Goal: Navigation & Orientation: Find specific page/section

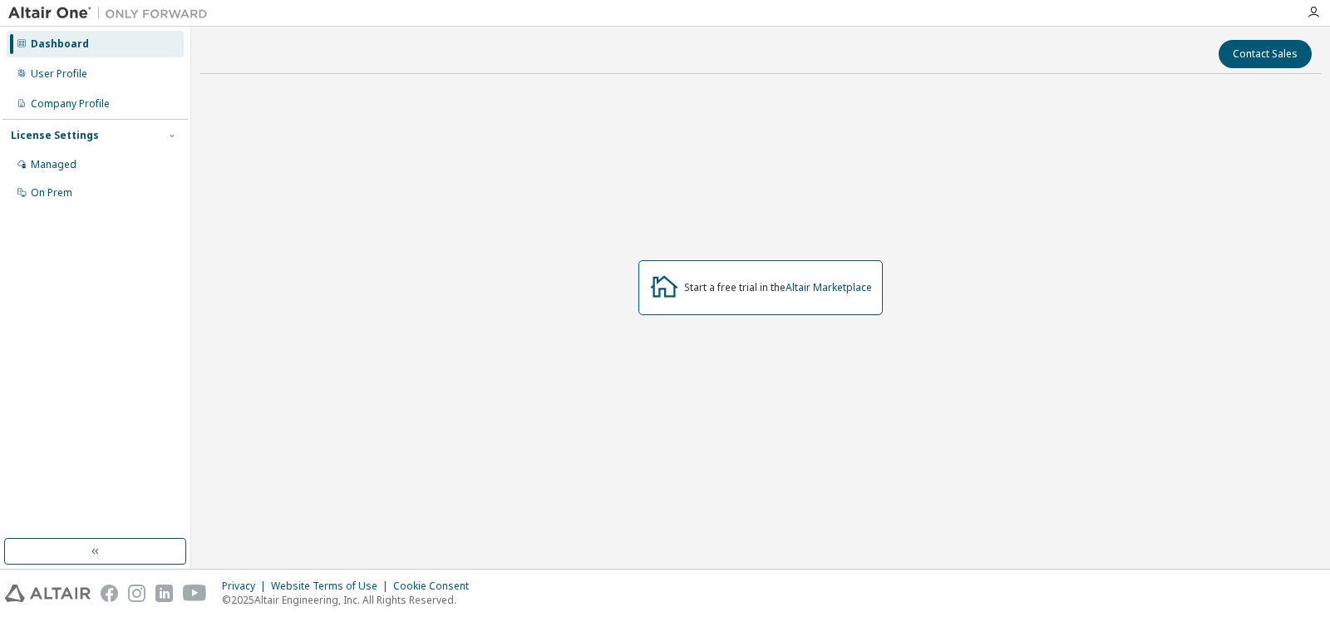
click at [226, 140] on div "Start a free trial in the Altair Marketplace" at bounding box center [761, 287] width 1122 height 401
click at [130, 163] on div "Managed" at bounding box center [95, 164] width 177 height 27
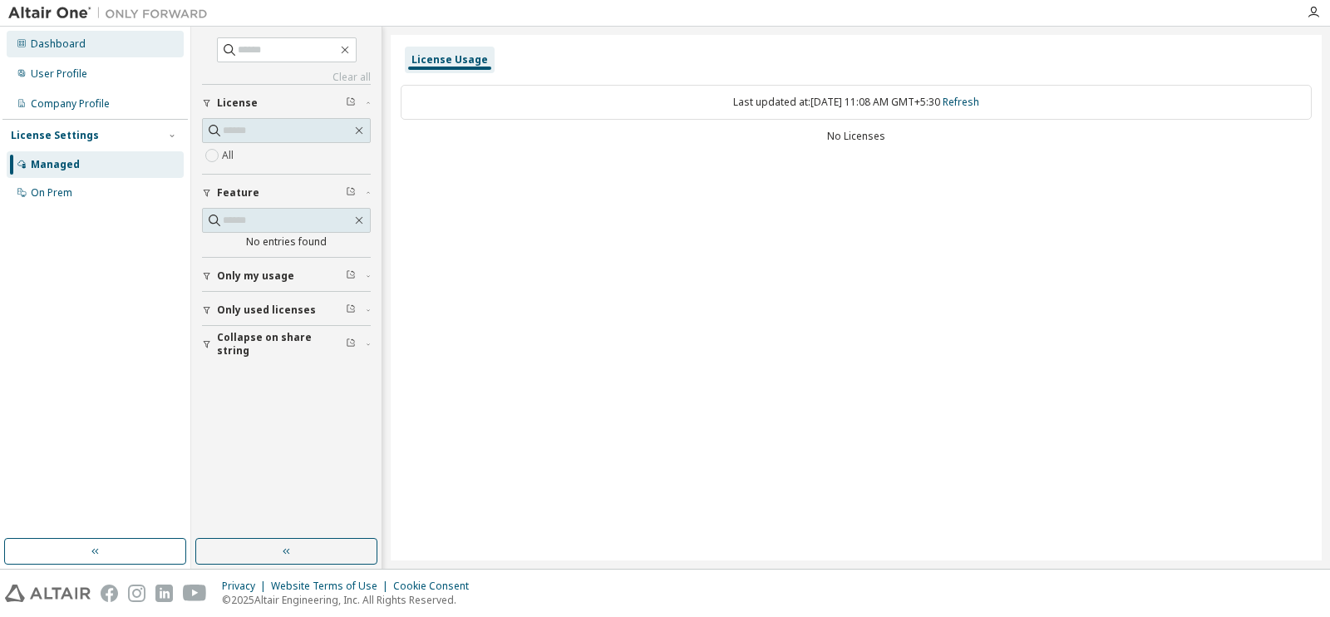
click at [62, 44] on div "Dashboard" at bounding box center [58, 43] width 55 height 13
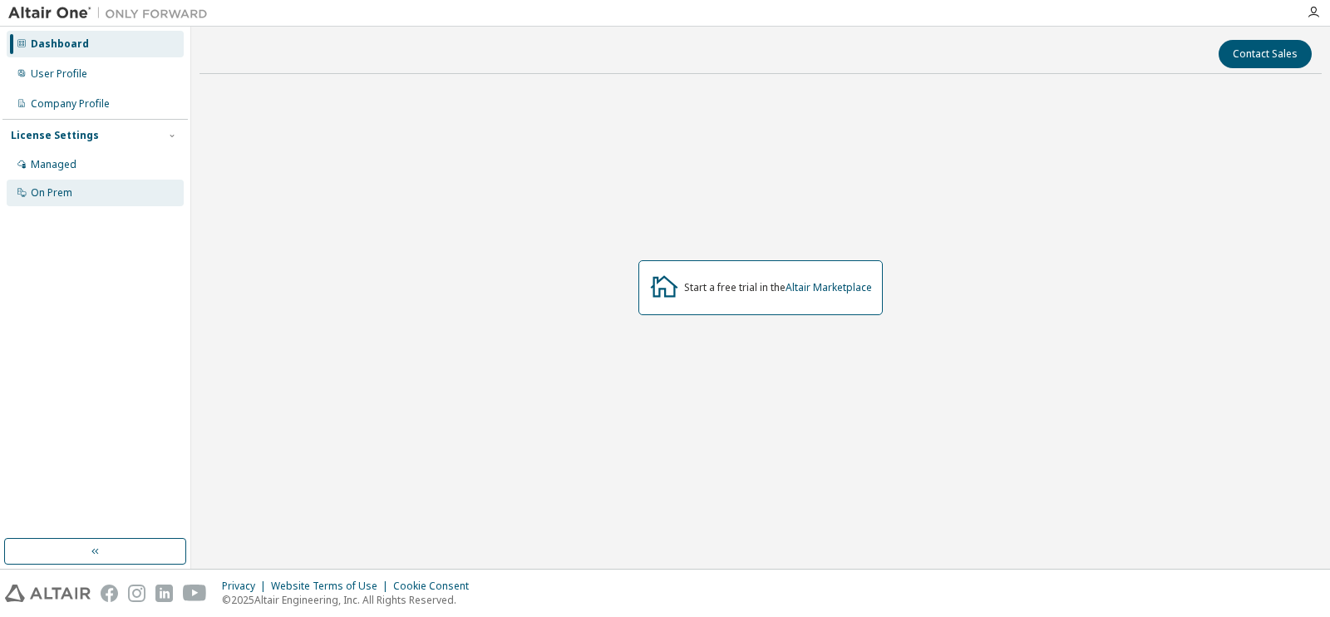
click at [96, 200] on div "On Prem" at bounding box center [95, 193] width 177 height 27
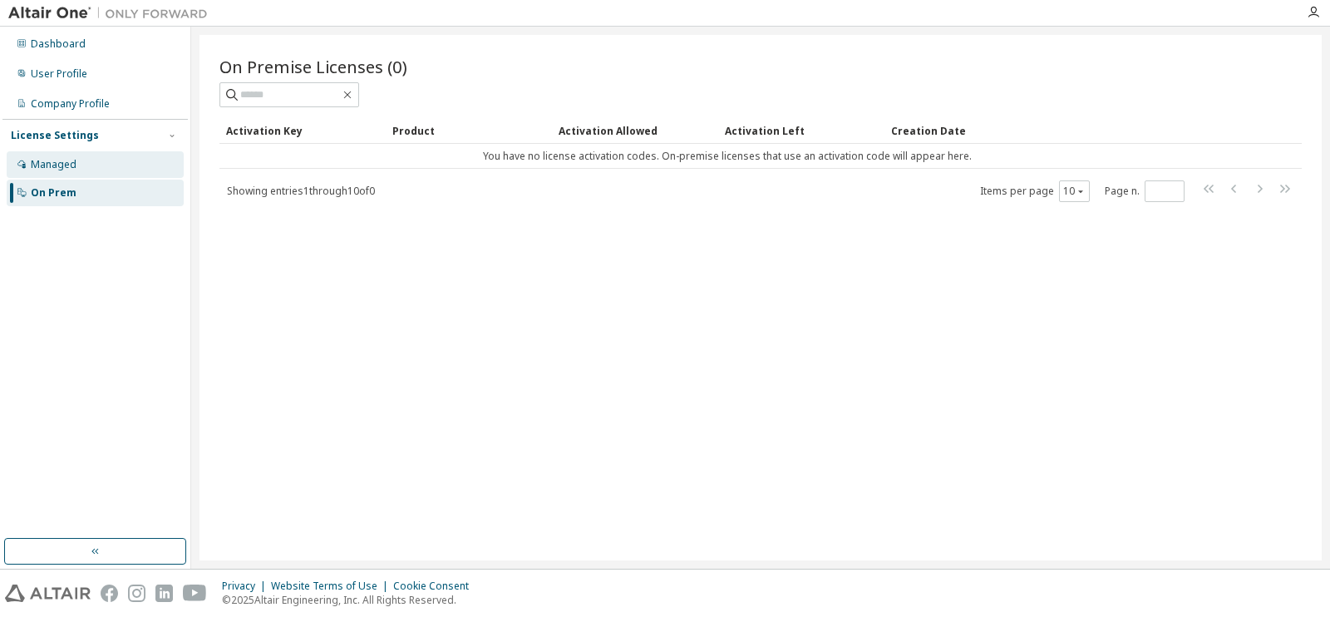
click at [100, 165] on div "Managed" at bounding box center [95, 164] width 177 height 27
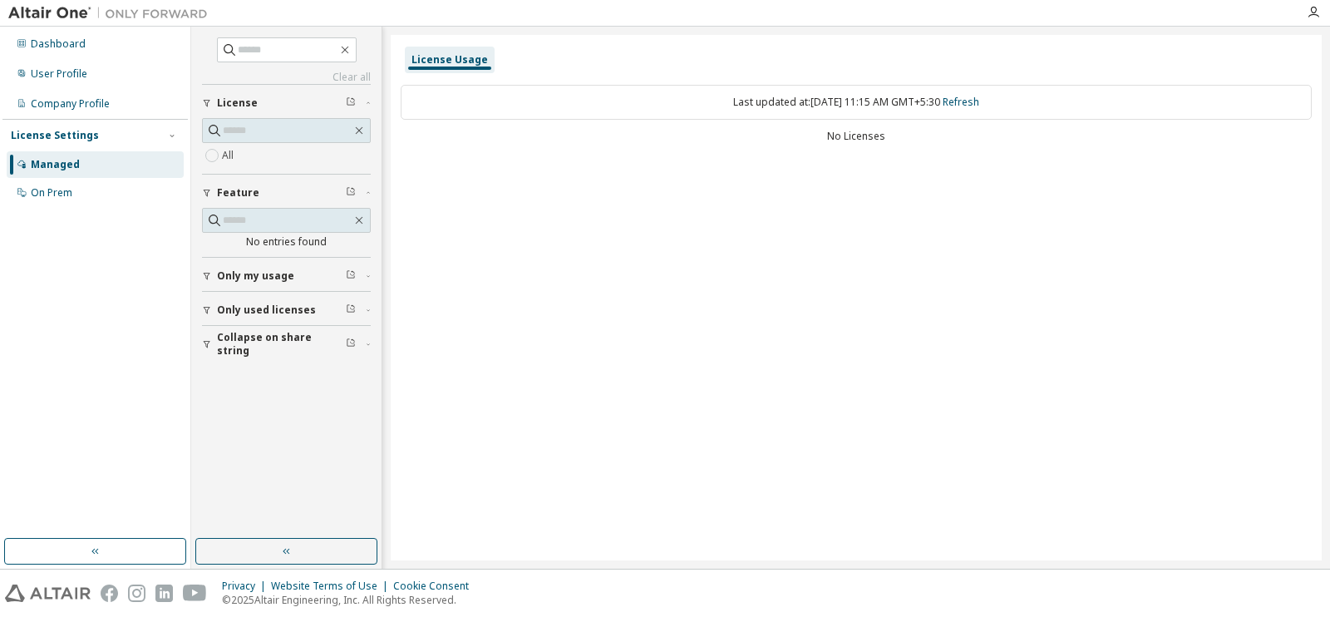
click at [261, 277] on span "Only my usage" at bounding box center [255, 275] width 77 height 13
click at [260, 298] on div "Yes No" at bounding box center [286, 311] width 169 height 40
click at [223, 349] on button "Only used licenses" at bounding box center [286, 358] width 169 height 37
click at [236, 156] on label "All" at bounding box center [229, 155] width 15 height 20
click at [979, 96] on link "Refresh" at bounding box center [961, 102] width 37 height 14
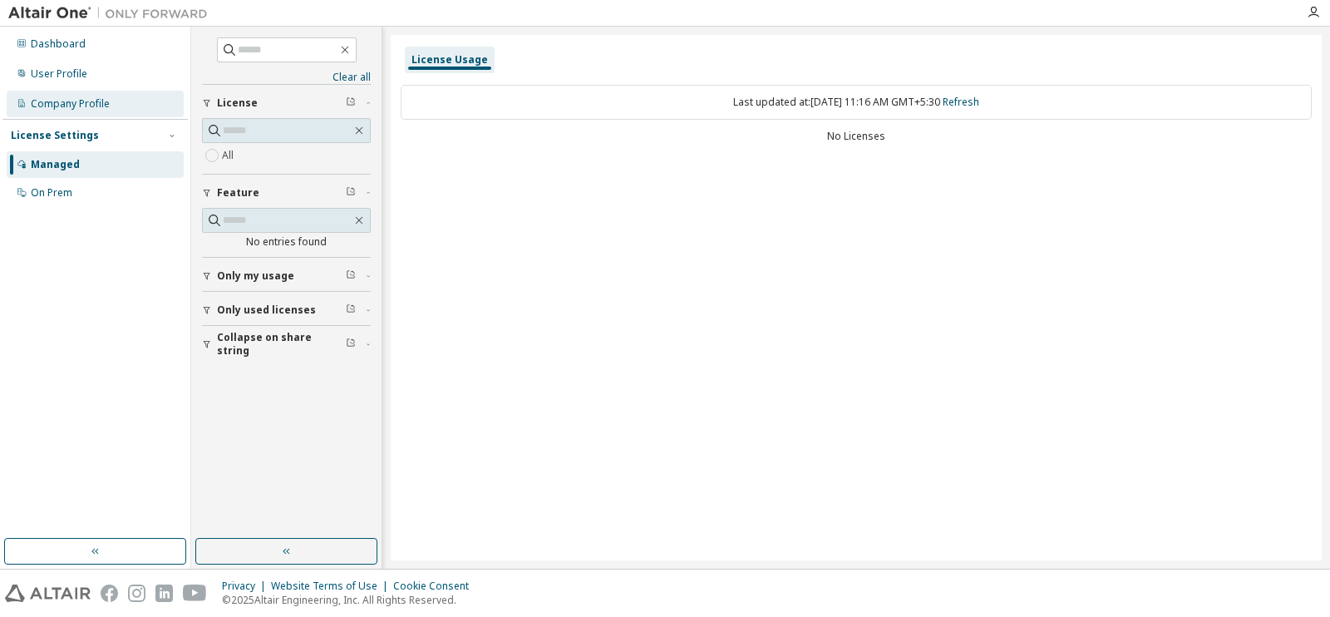
click at [105, 106] on div "Company Profile" at bounding box center [70, 103] width 79 height 13
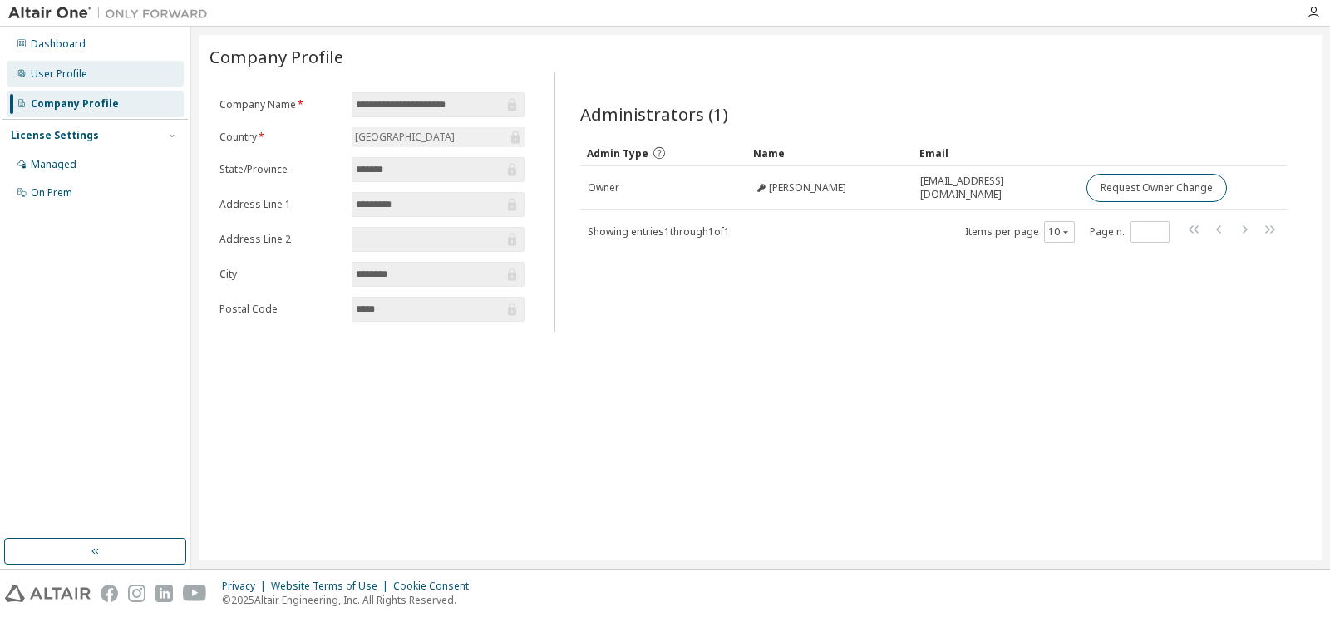
click at [111, 81] on div "User Profile" at bounding box center [95, 74] width 177 height 27
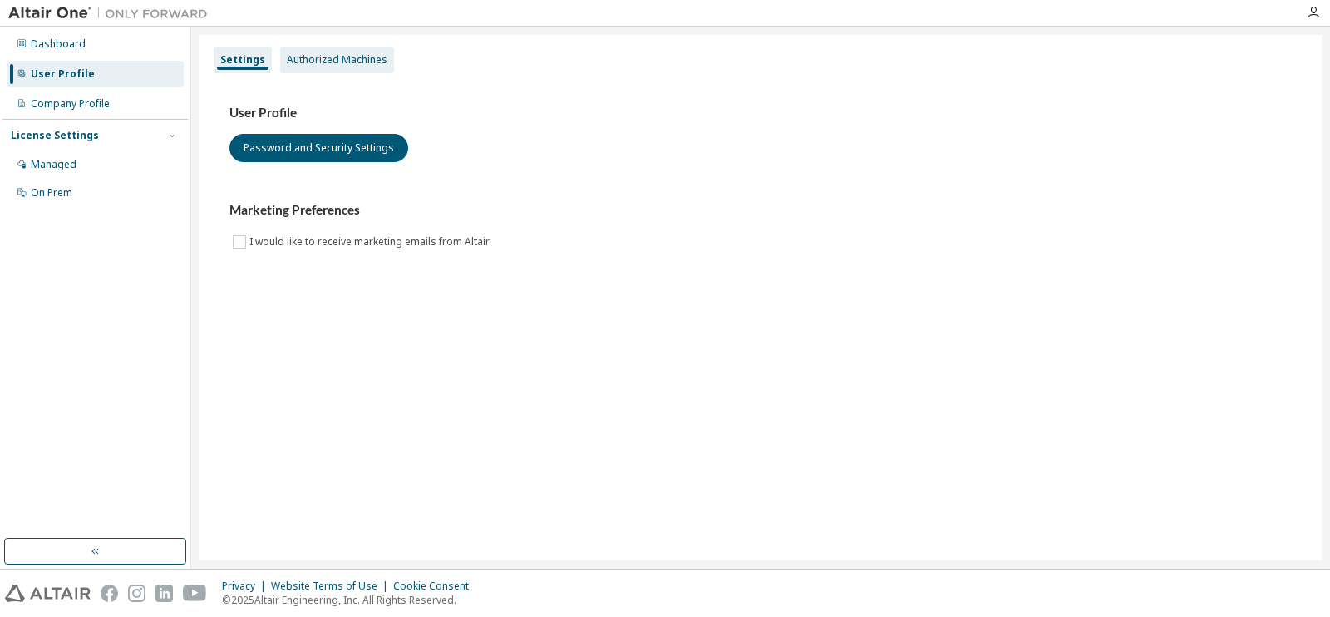
click at [369, 67] on div "Authorized Machines" at bounding box center [337, 59] width 101 height 13
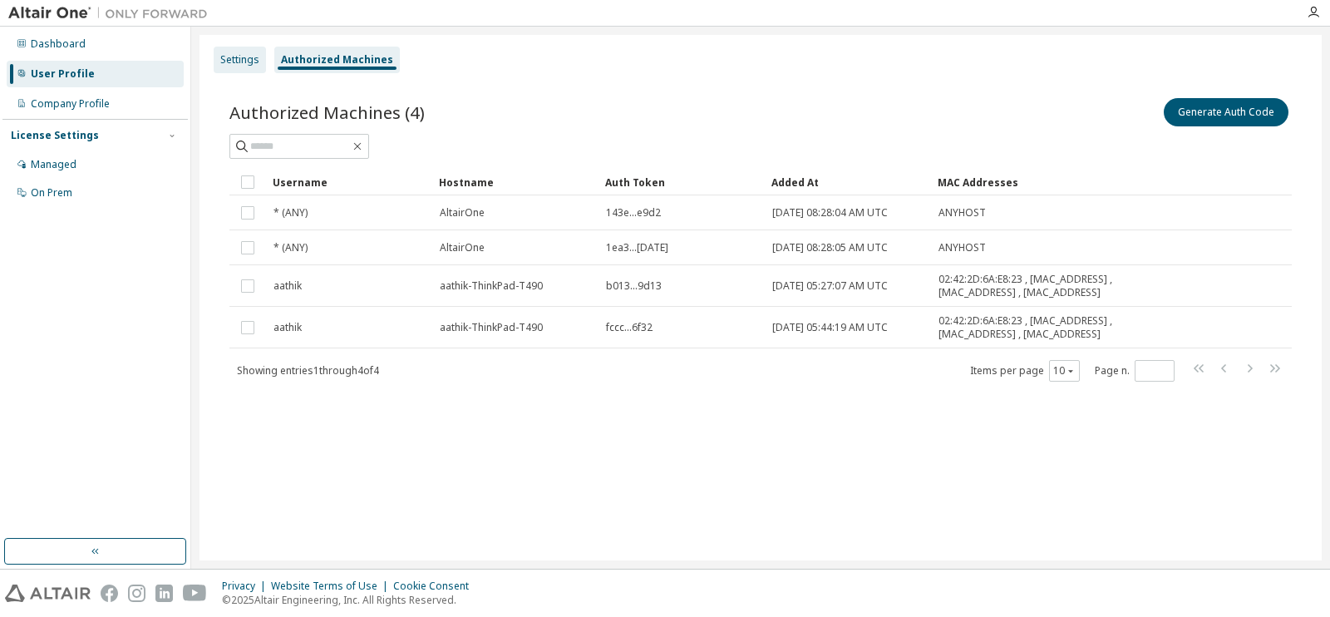
click at [246, 54] on div "Settings" at bounding box center [239, 59] width 39 height 13
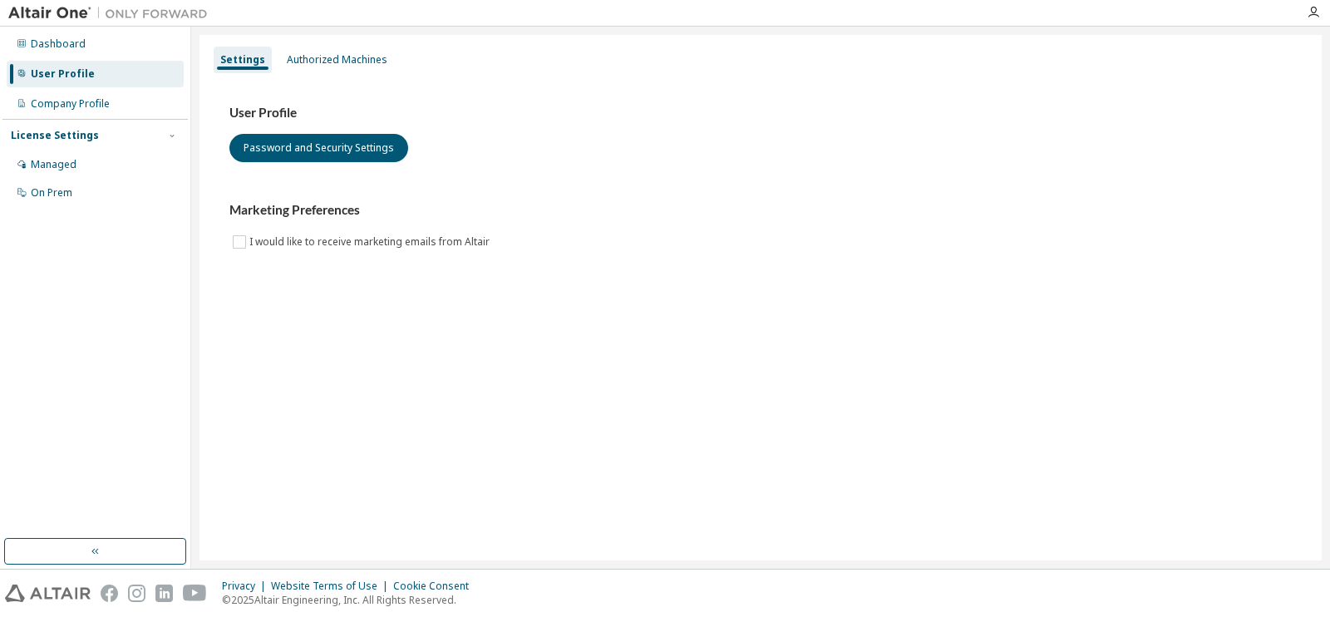
click at [102, 146] on div "License Settings Managed On Prem" at bounding box center [94, 163] width 185 height 89
click at [85, 139] on div "License Settings" at bounding box center [55, 135] width 88 height 13
click at [84, 140] on div "License Settings" at bounding box center [55, 135] width 88 height 13
click at [84, 163] on div "Managed" at bounding box center [95, 164] width 177 height 27
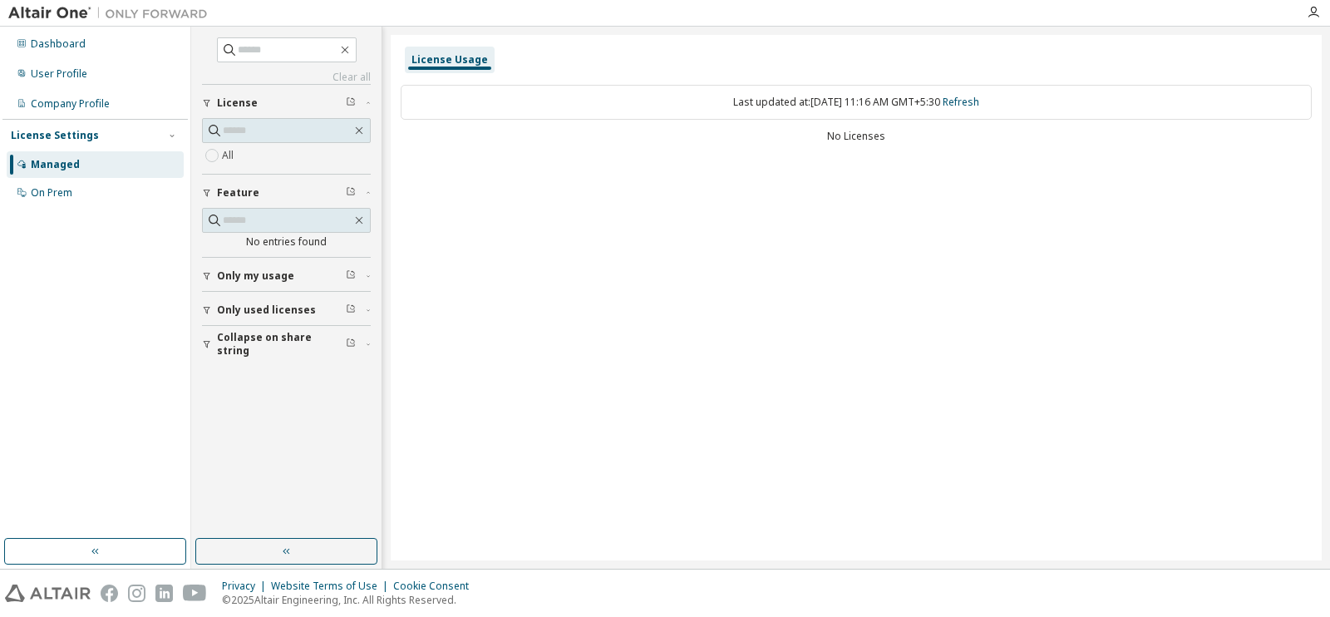
click at [720, 174] on div "License Usage Last updated at: Thu 2025-10-02 11:16 AM GMT+5:30 Refresh No Lice…" at bounding box center [856, 297] width 931 height 525
click at [83, 185] on div "On Prem" at bounding box center [95, 193] width 177 height 27
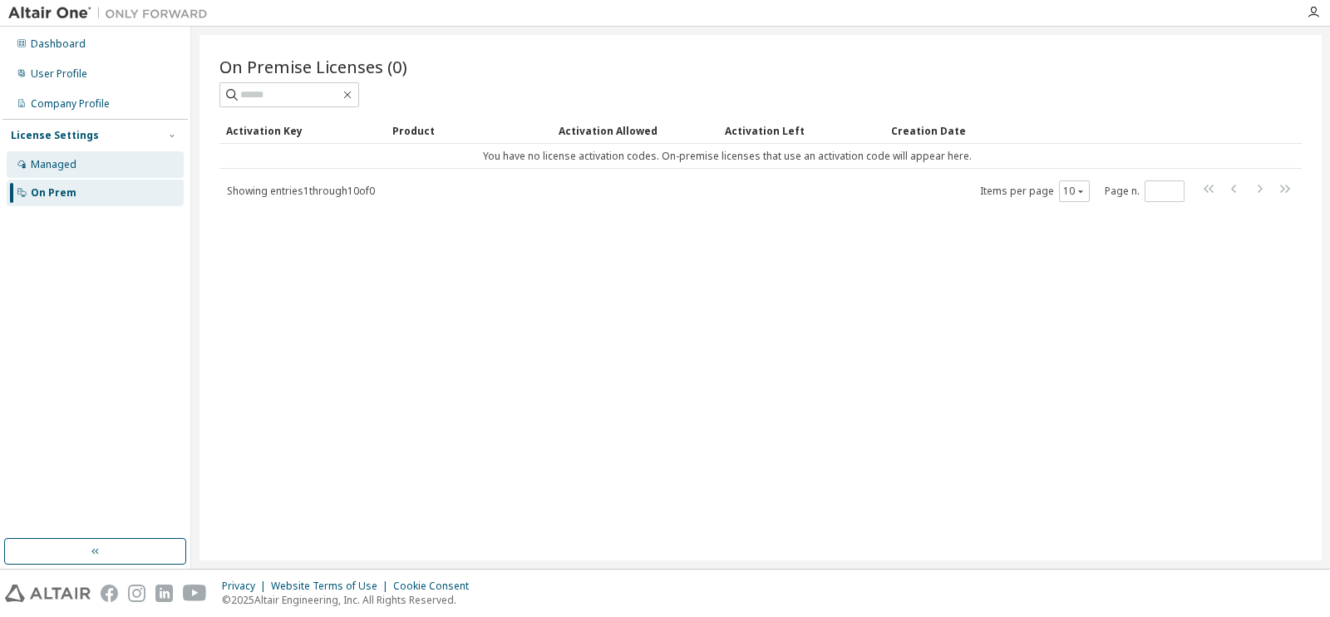
click at [67, 155] on div "Managed" at bounding box center [95, 164] width 177 height 27
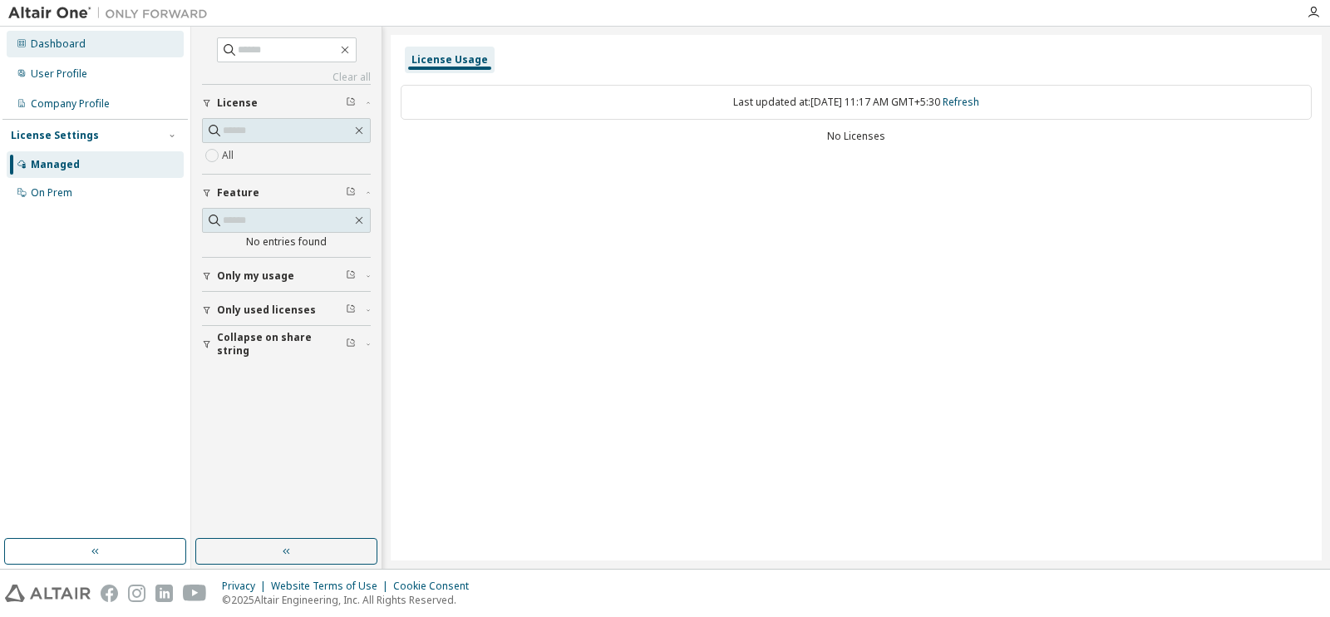
click at [67, 47] on div "Dashboard" at bounding box center [58, 43] width 55 height 13
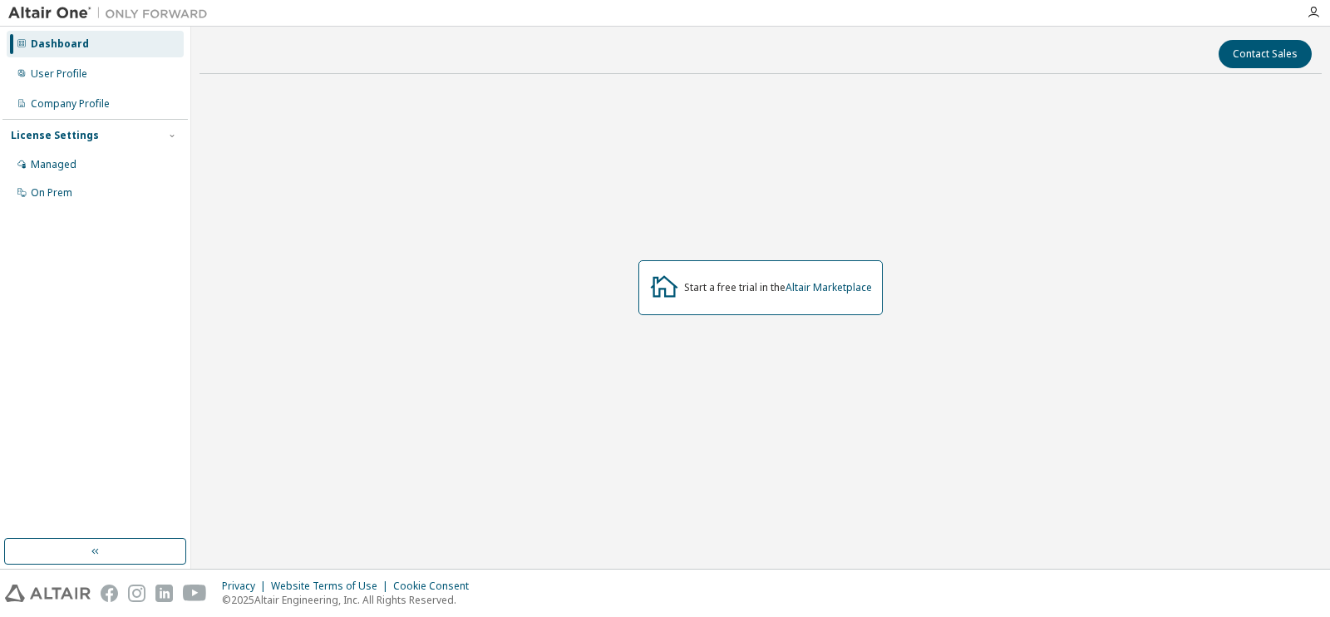
click at [750, 293] on div "Start a free trial in the Altair Marketplace" at bounding box center [778, 287] width 188 height 13
click at [804, 289] on link "Altair Marketplace" at bounding box center [829, 287] width 86 height 14
